Goal: Task Accomplishment & Management: Manage account settings

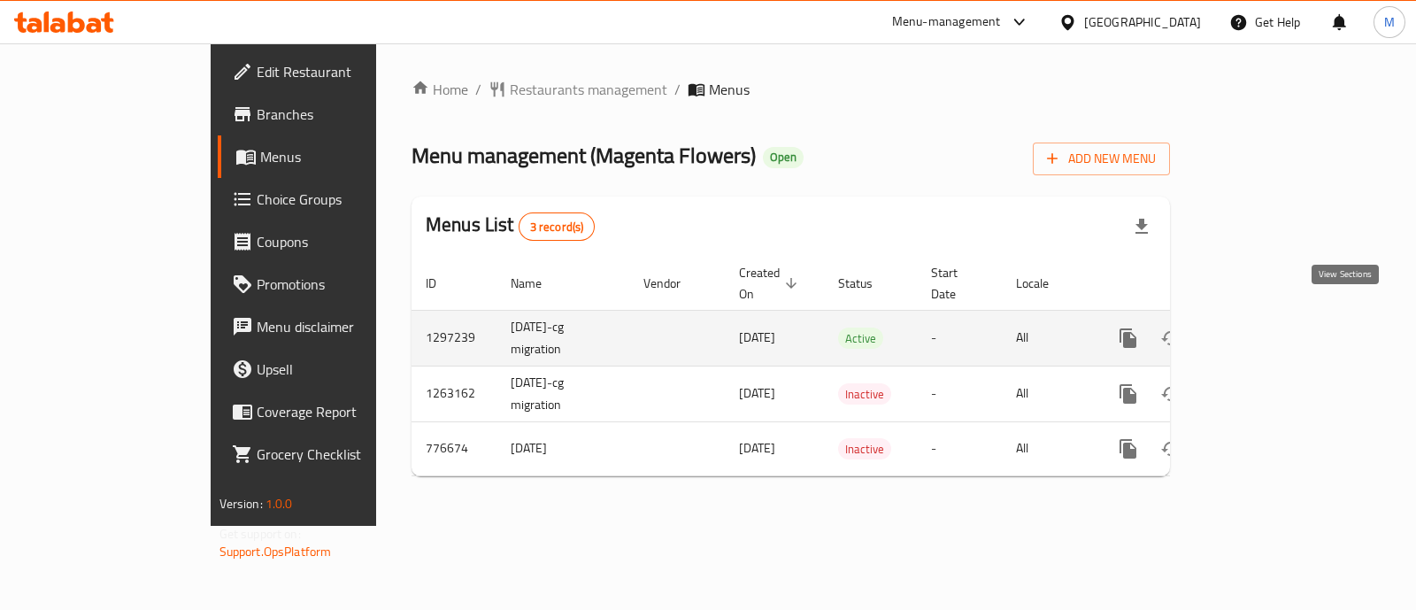
click at [1277, 317] on link "enhanced table" at bounding box center [1256, 338] width 42 height 42
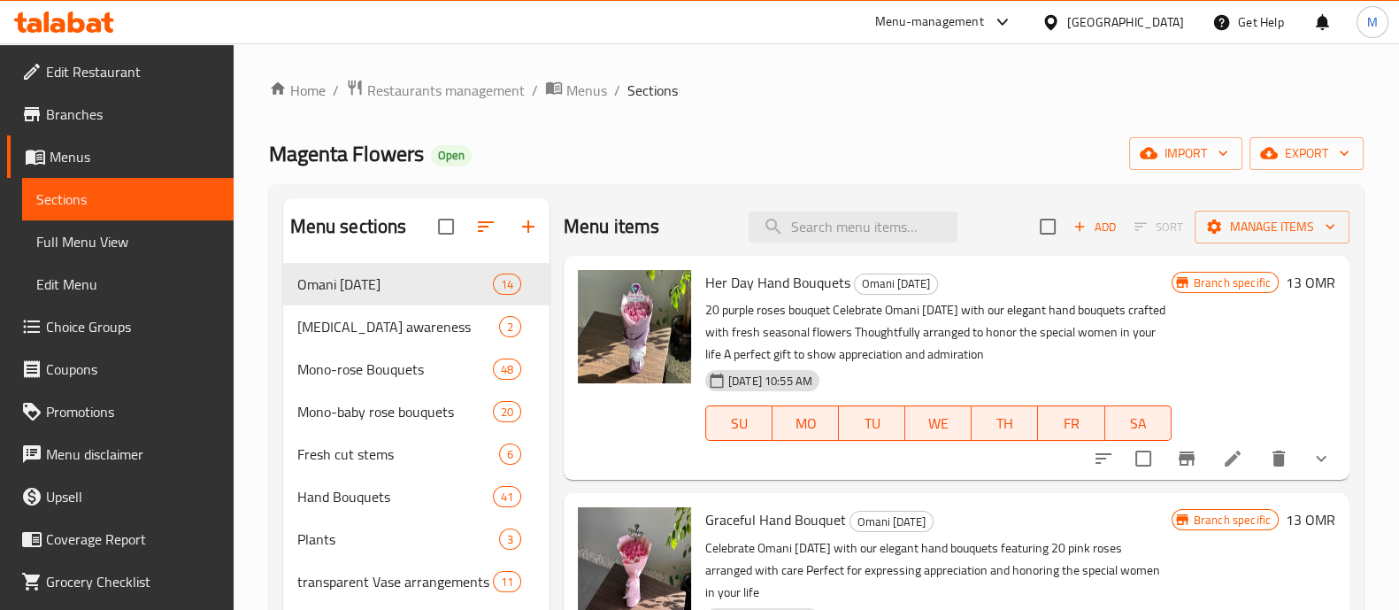
click at [736, 282] on span "Her Day Hand Bouquets" at bounding box center [777, 282] width 145 height 27
click at [797, 286] on span "Her Day Hand Bouquets" at bounding box center [777, 282] width 145 height 27
click at [822, 214] on input "search" at bounding box center [853, 227] width 209 height 31
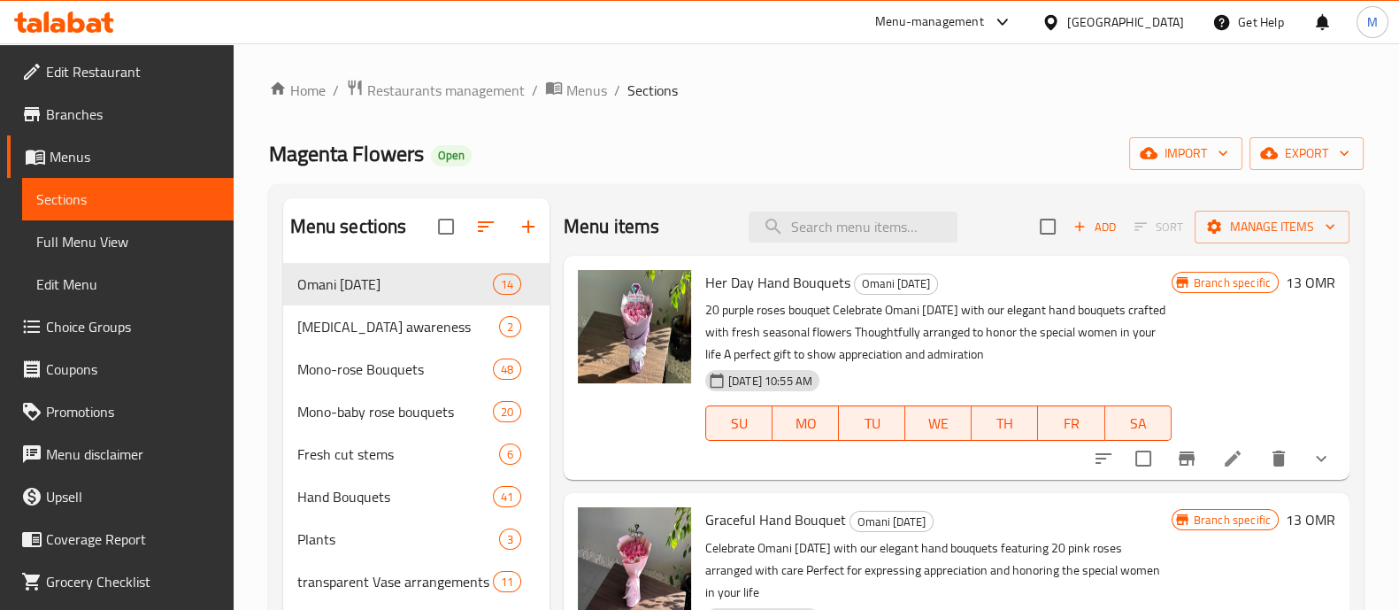
paste input "Her moment with women’s day Ribbon"
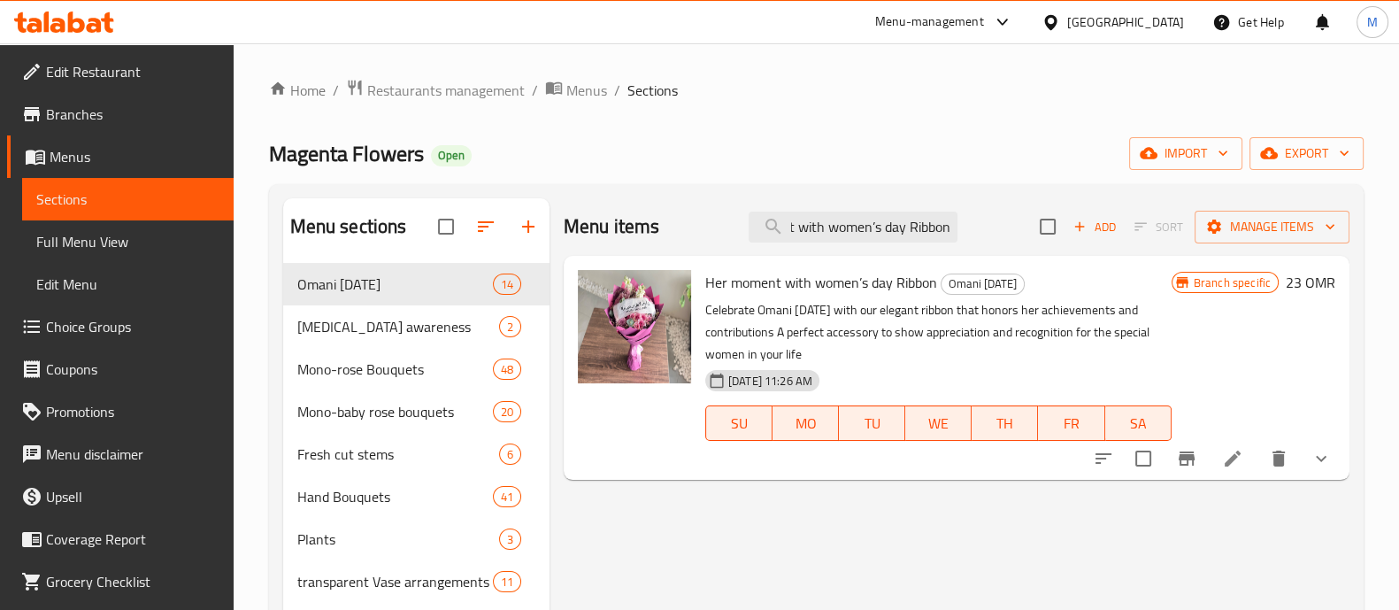
type input "Her moment with women’s day Ribbon"
click at [1315, 459] on icon "show more" at bounding box center [1321, 458] width 21 height 21
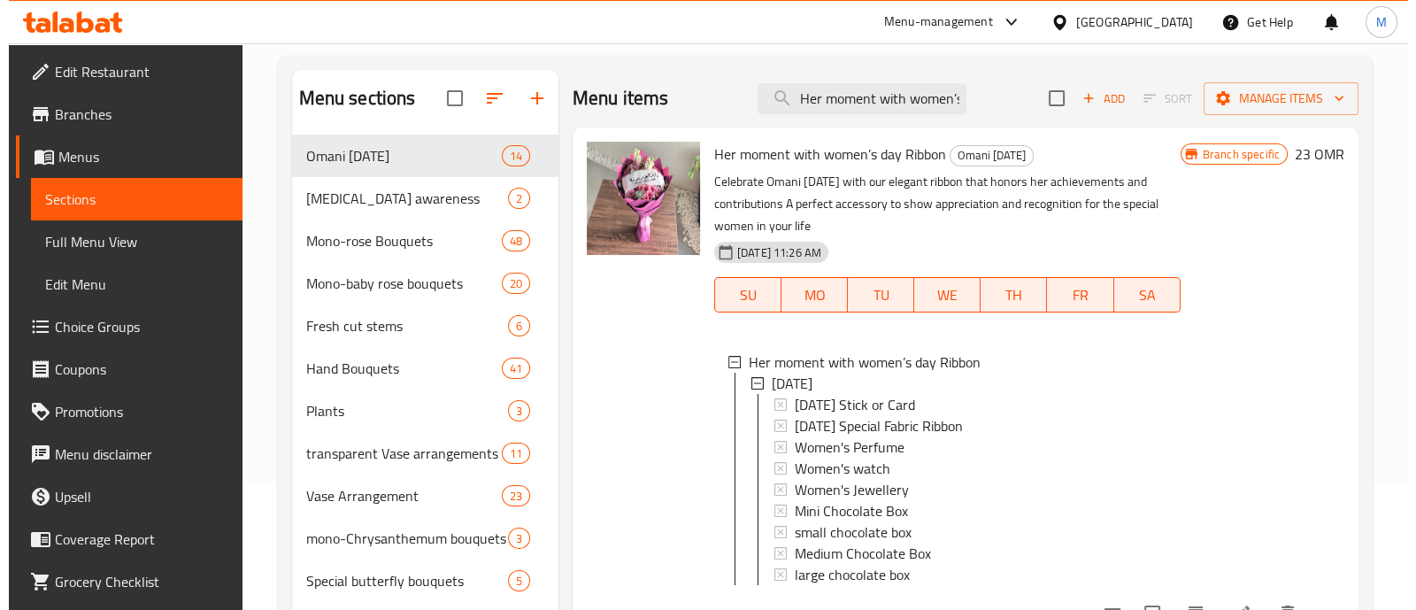
scroll to position [286, 0]
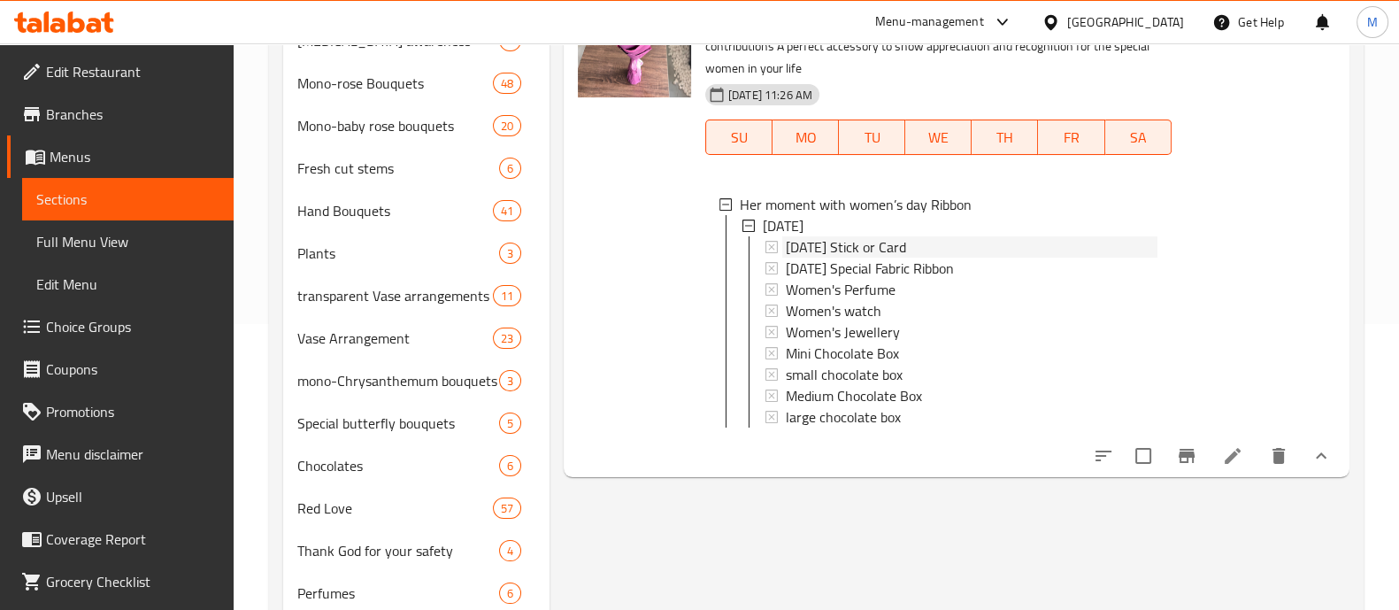
click at [864, 237] on span "[DATE] Stick or Card" at bounding box center [846, 246] width 120 height 21
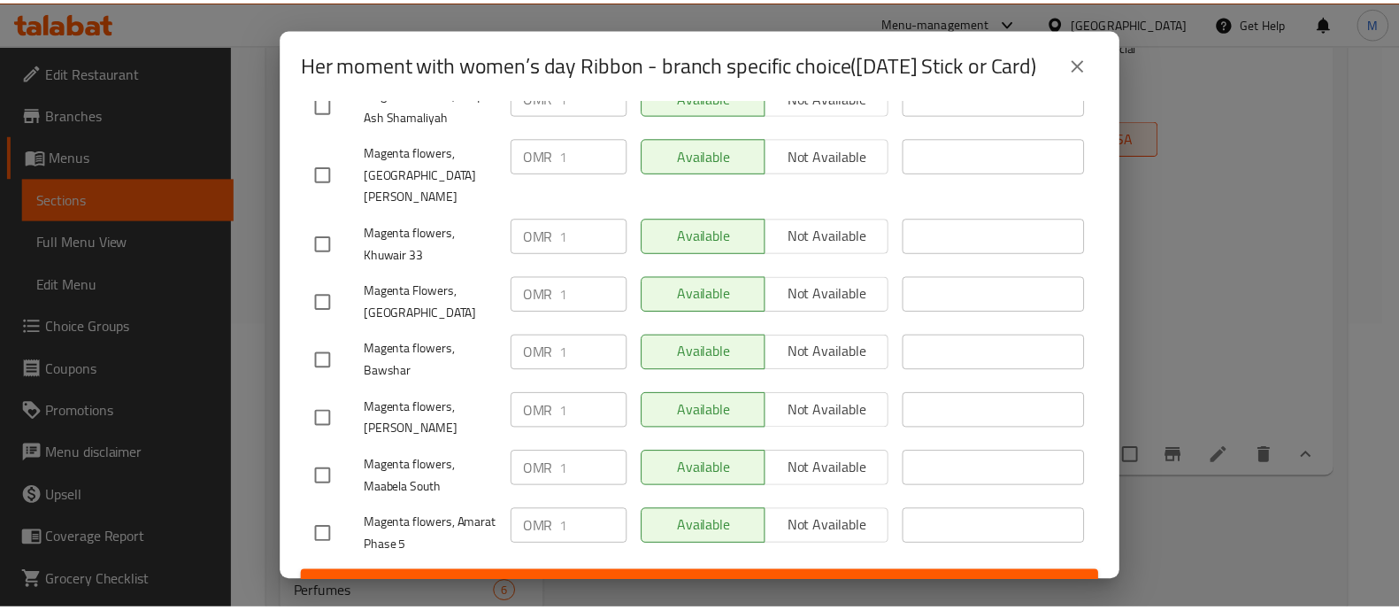
scroll to position [0, 0]
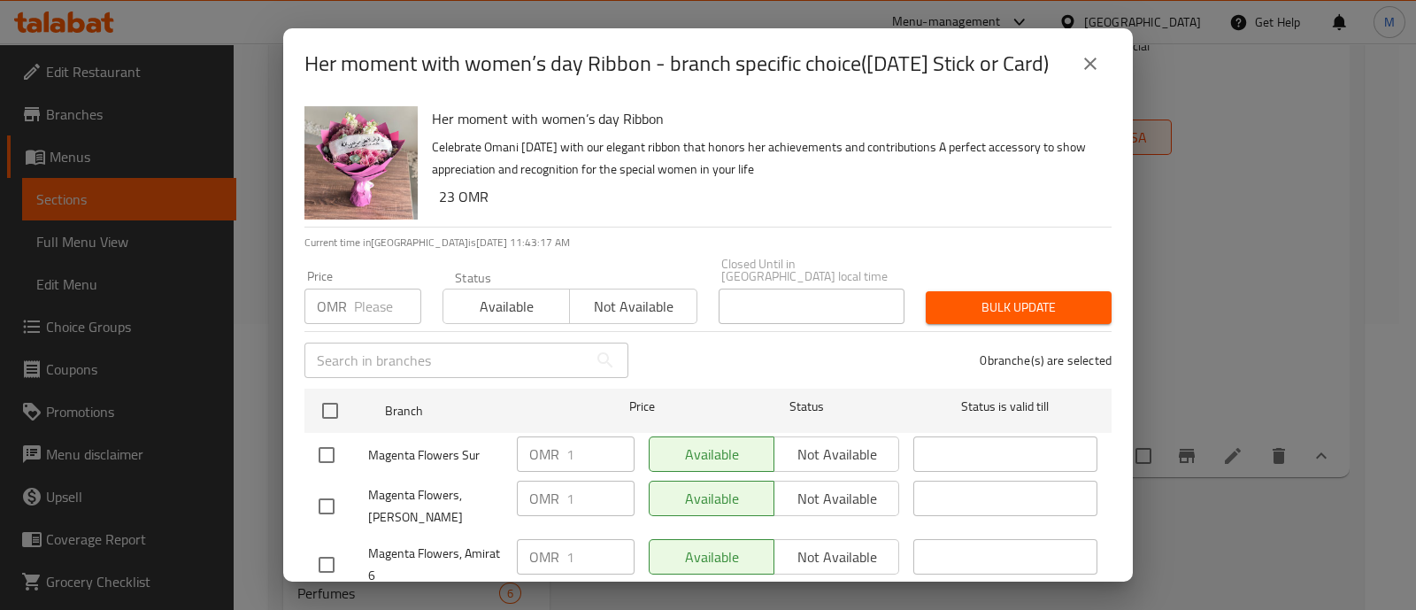
click at [1099, 65] on icon "close" at bounding box center [1090, 63] width 21 height 21
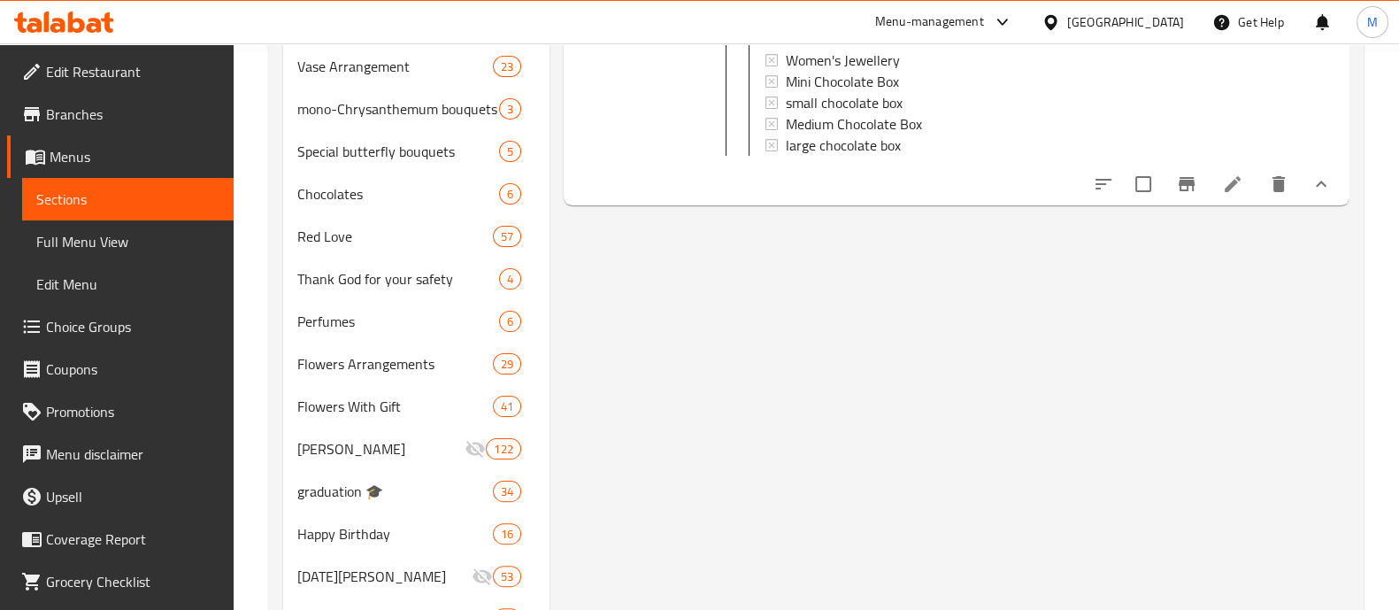
scroll to position [550, 0]
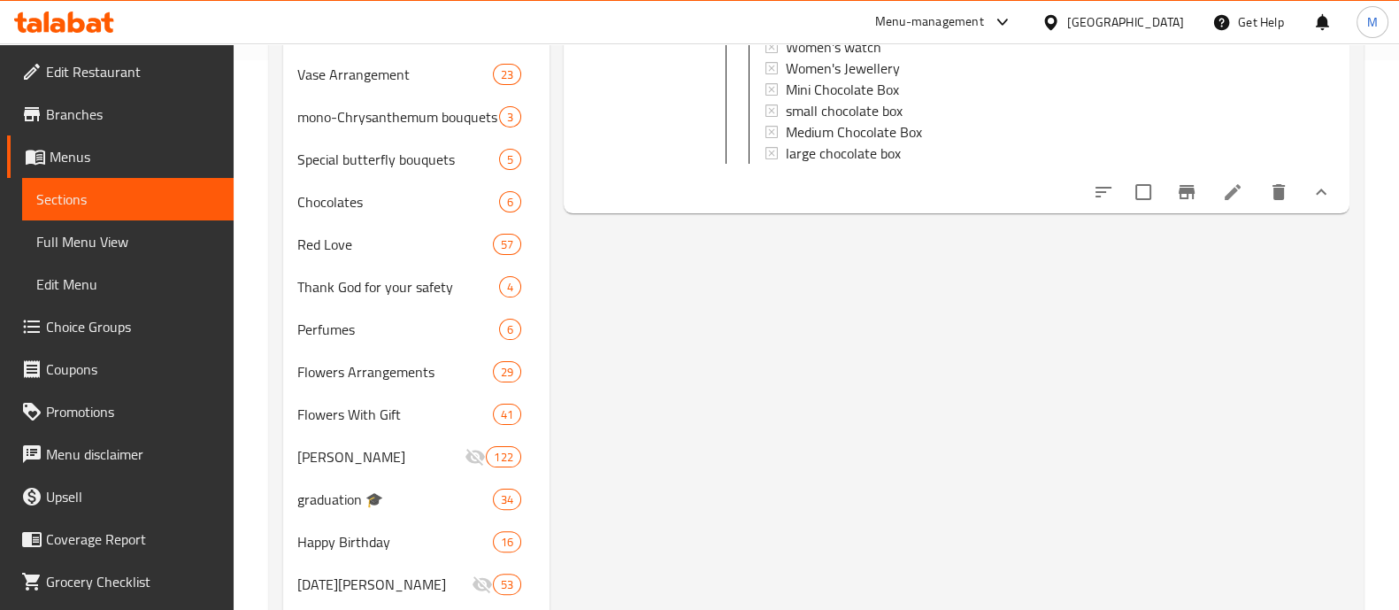
click at [1244, 196] on li at bounding box center [1233, 192] width 50 height 32
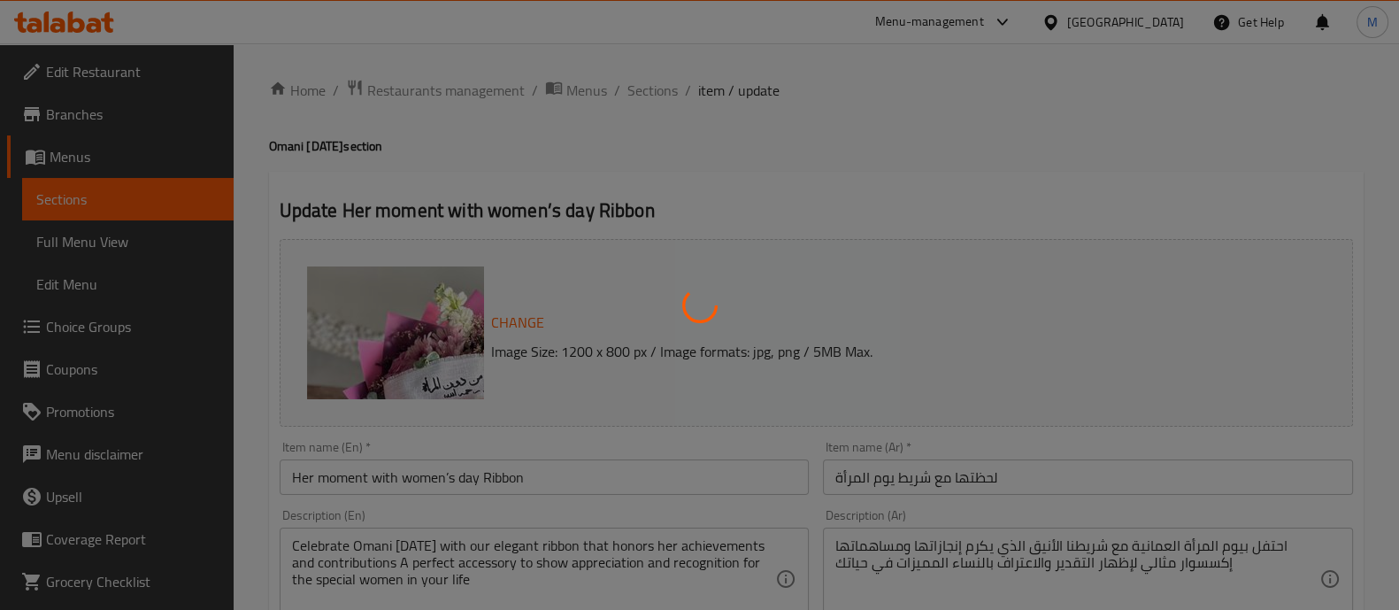
type input "إضافات يوم المرأة العمانية"
type input "0"
type input "1"
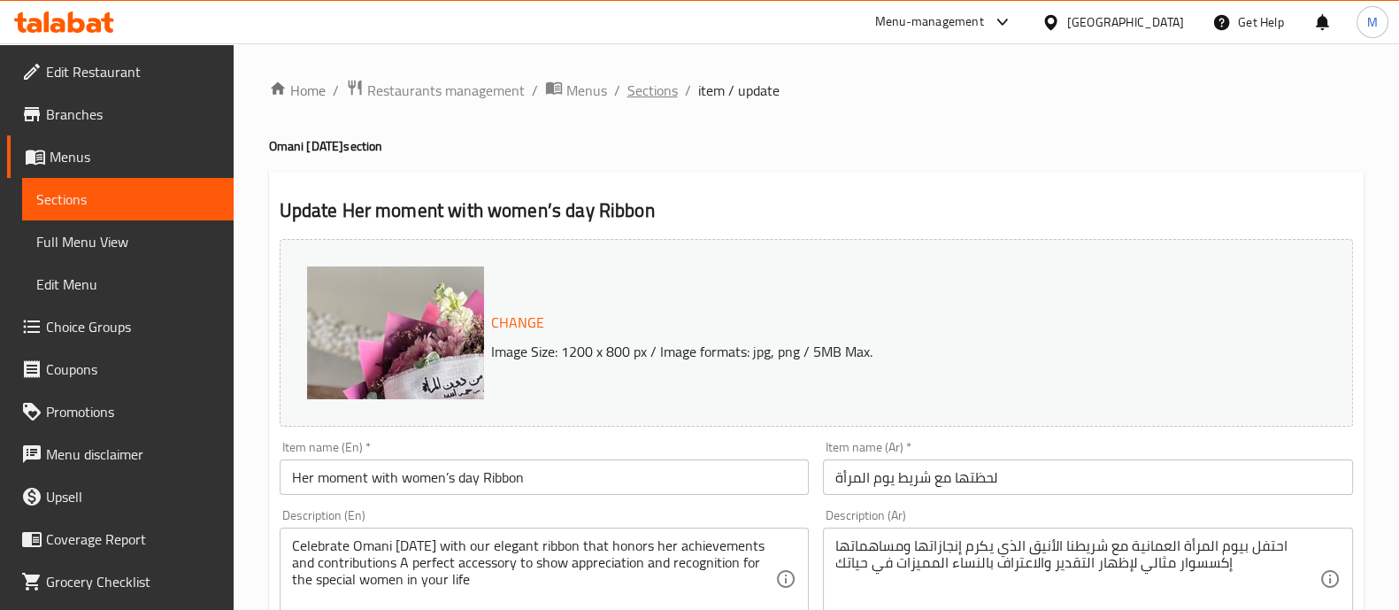
click at [637, 90] on span "Sections" at bounding box center [653, 90] width 50 height 21
